Goal: Browse casually

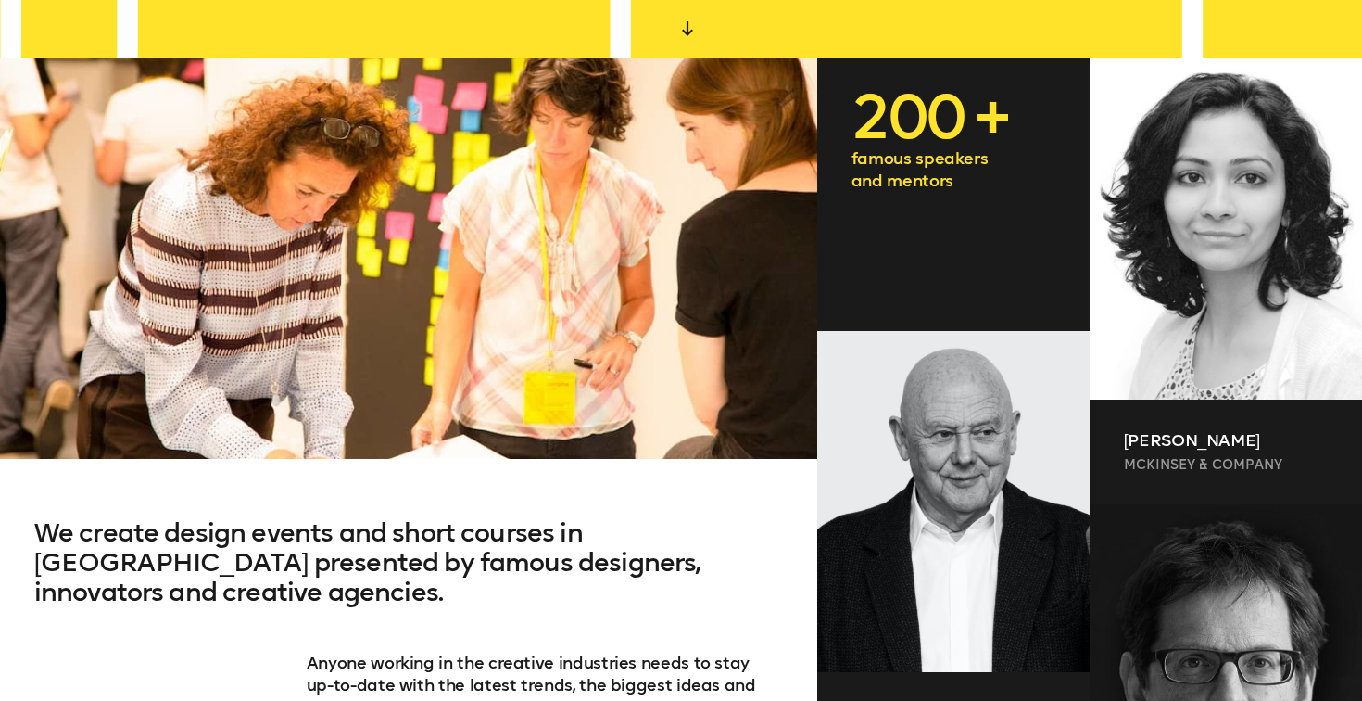
scroll to position [852, 0]
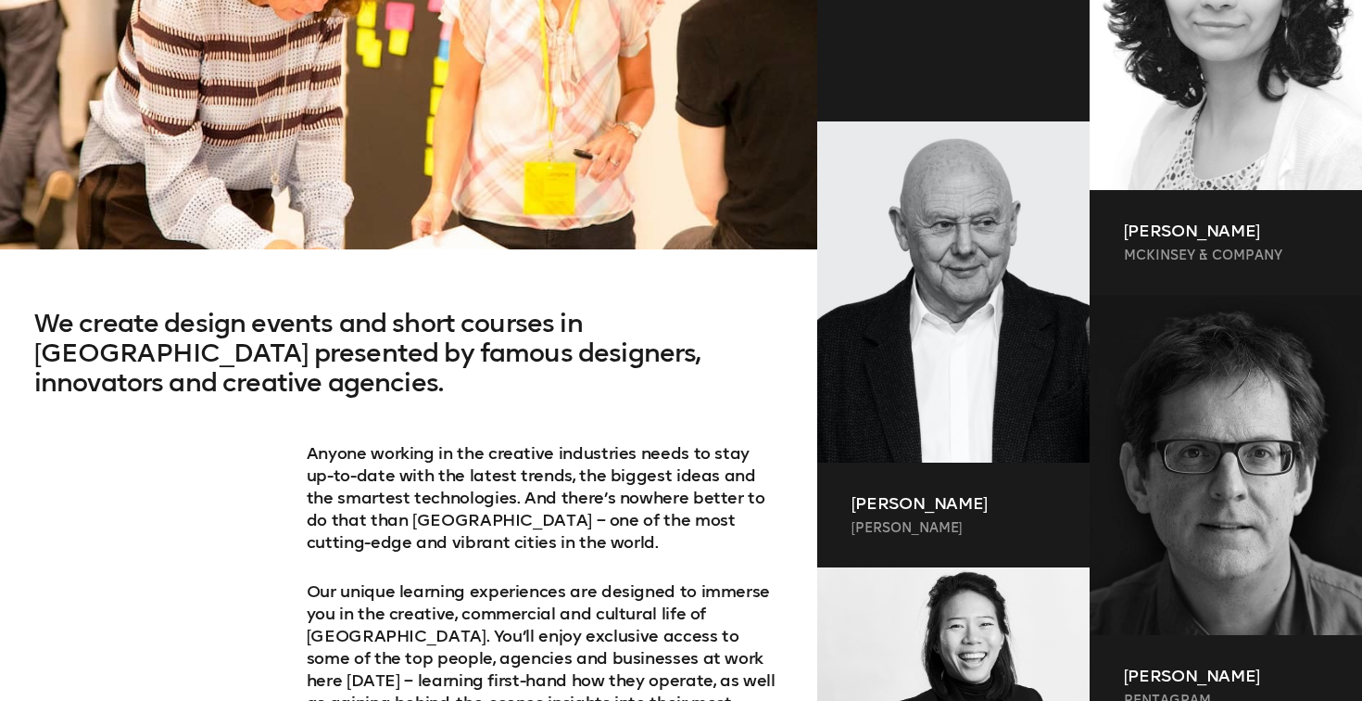
click at [411, 343] on h2 "We create design events and short courses in [GEOGRAPHIC_DATA] presented by fam…" at bounding box center [409, 375] width 750 height 133
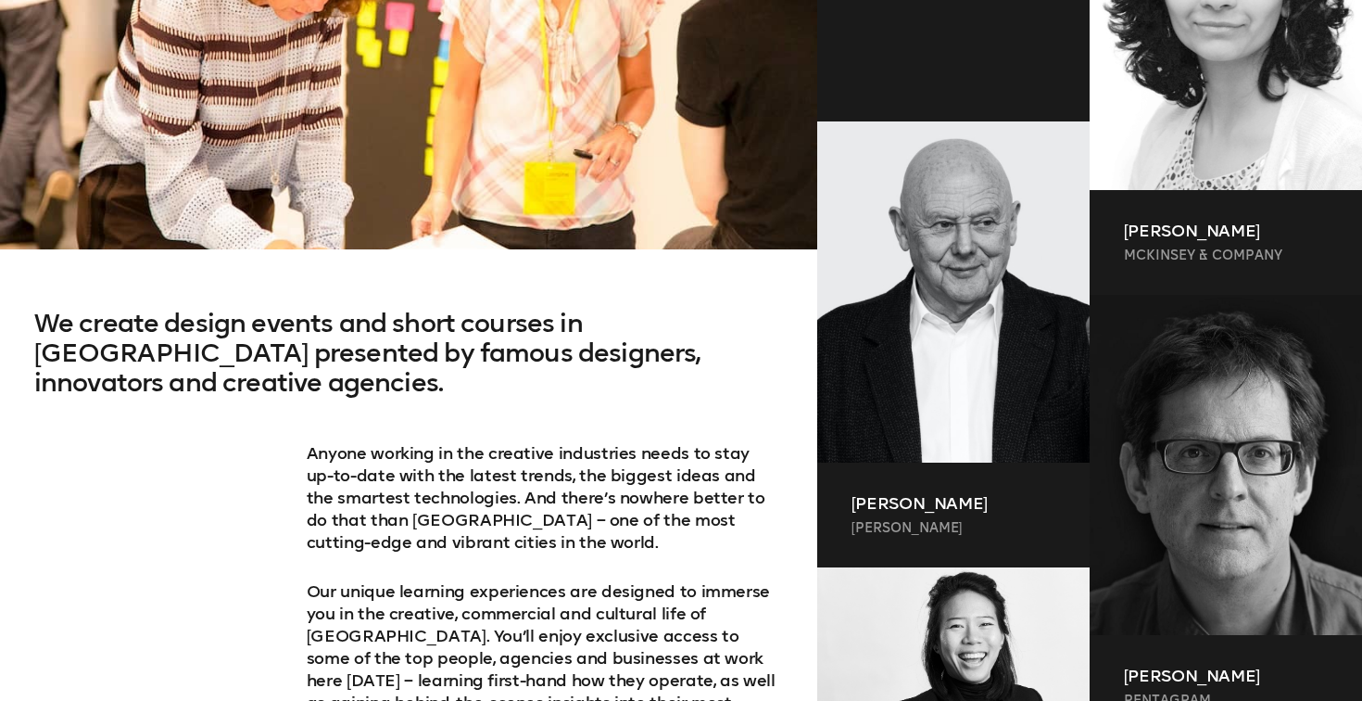
click at [411, 343] on h2 "We create design events and short courses in [GEOGRAPHIC_DATA] presented by fam…" at bounding box center [409, 375] width 750 height 133
click at [407, 335] on h2 "We create design events and short courses in [GEOGRAPHIC_DATA] presented by fam…" at bounding box center [409, 375] width 750 height 133
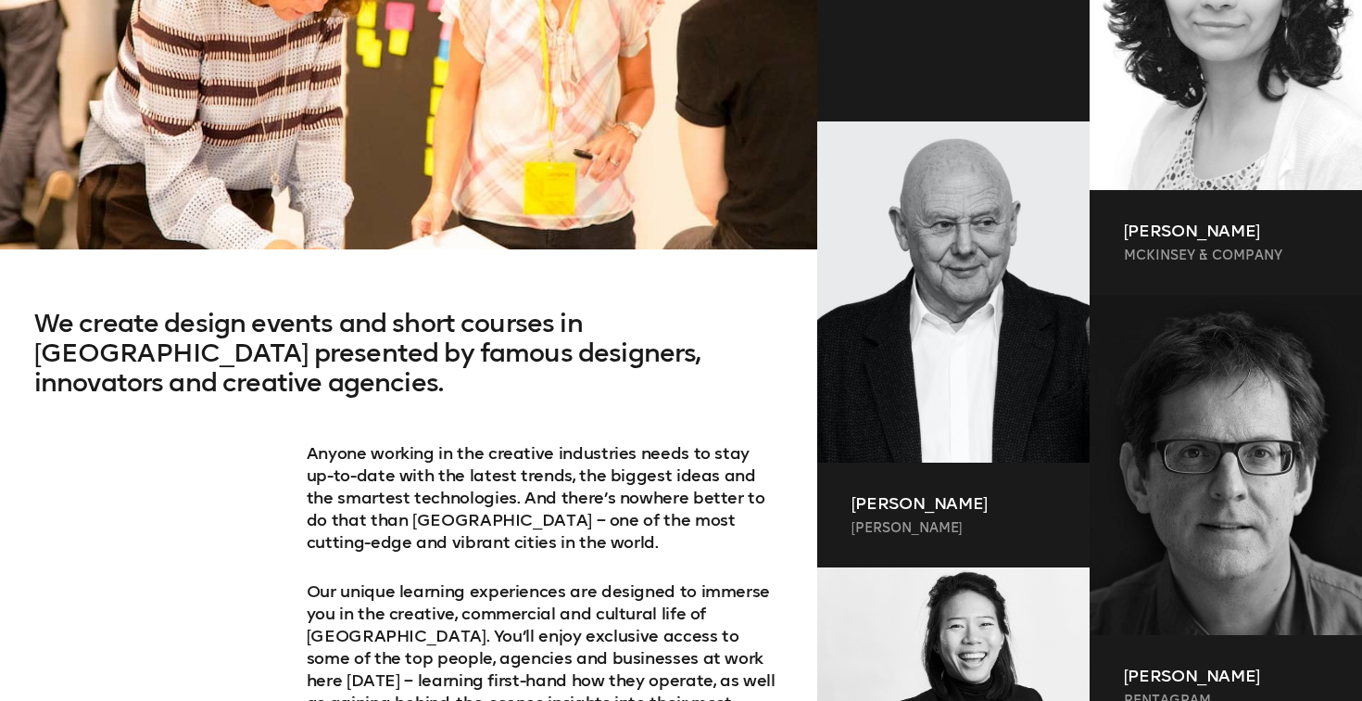
click at [407, 335] on h2 "We create design events and short courses in [GEOGRAPHIC_DATA] presented by fam…" at bounding box center [409, 375] width 750 height 133
click at [399, 365] on h2 "We create design events and short courses in [GEOGRAPHIC_DATA] presented by fam…" at bounding box center [409, 375] width 750 height 133
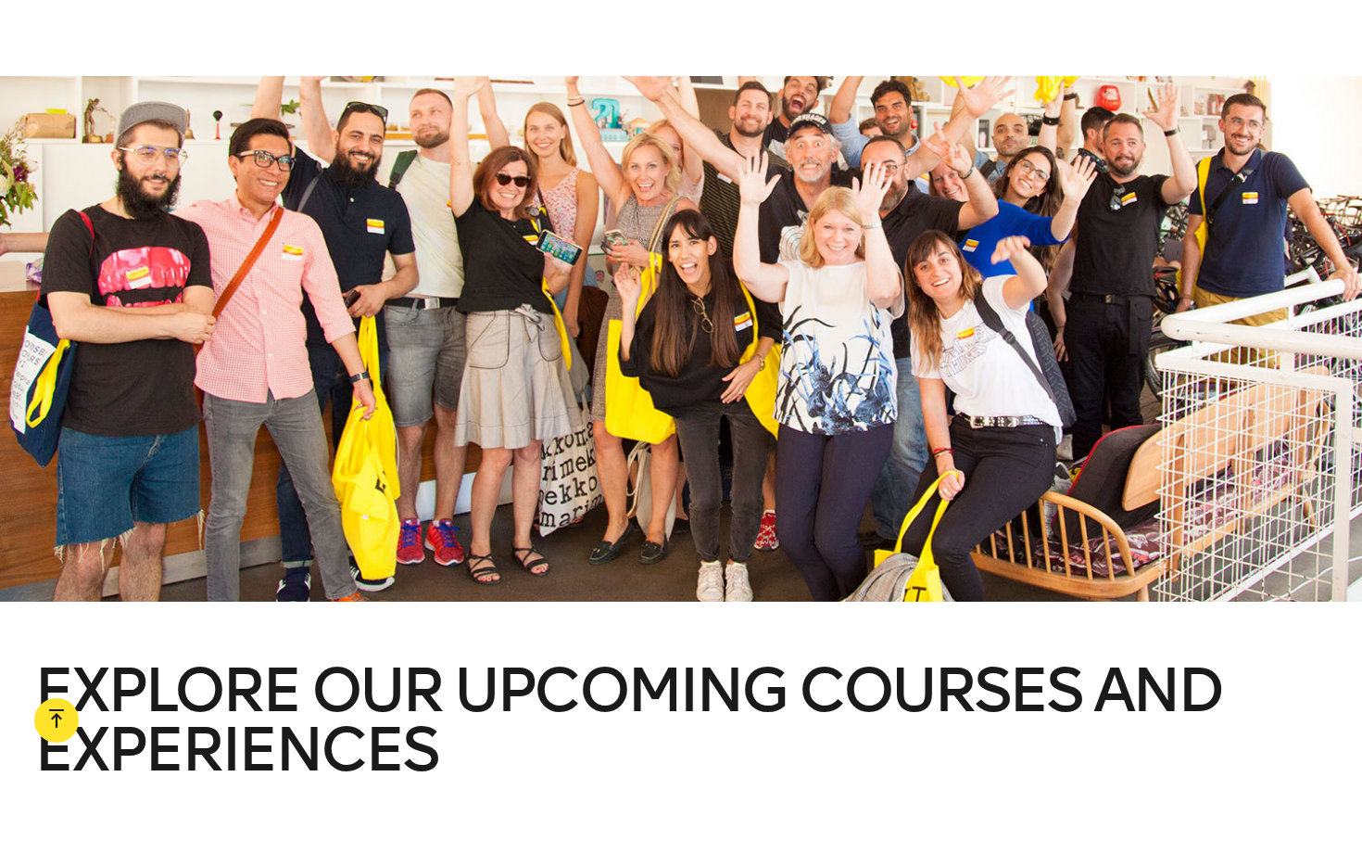
scroll to position [2107, 0]
